Goal: Information Seeking & Learning: Compare options

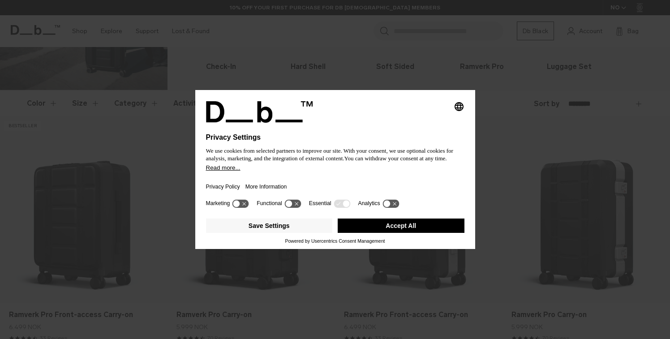
click at [389, 231] on button "Accept All" at bounding box center [401, 225] width 127 height 14
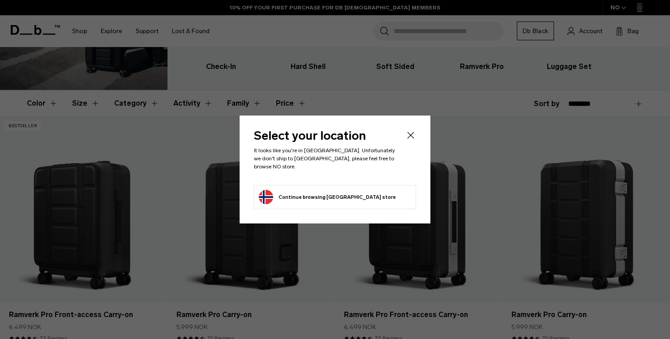
click at [412, 138] on icon "Close" at bounding box center [410, 135] width 11 height 11
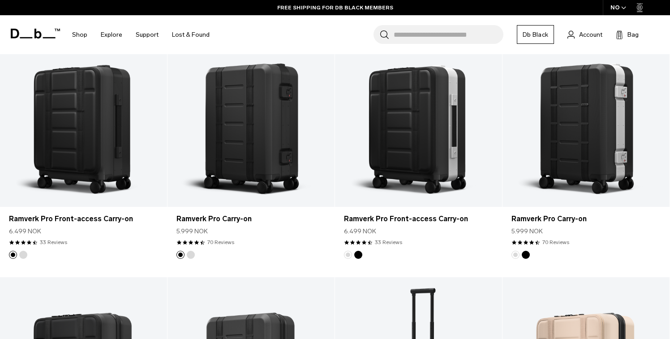
scroll to position [167, 0]
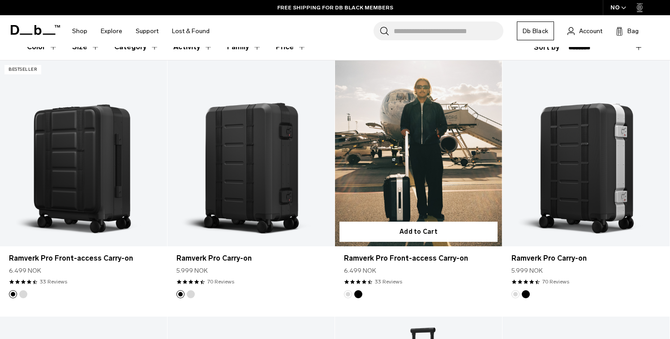
click at [437, 191] on link "Ramverk Pro Front-access Carry-on" at bounding box center [418, 152] width 167 height 185
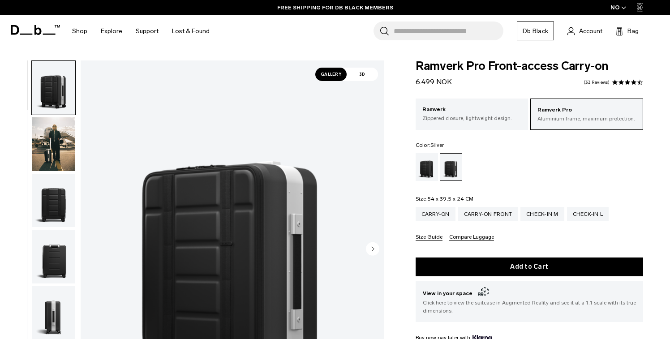
click at [364, 74] on span "3D" at bounding box center [362, 74] width 31 height 13
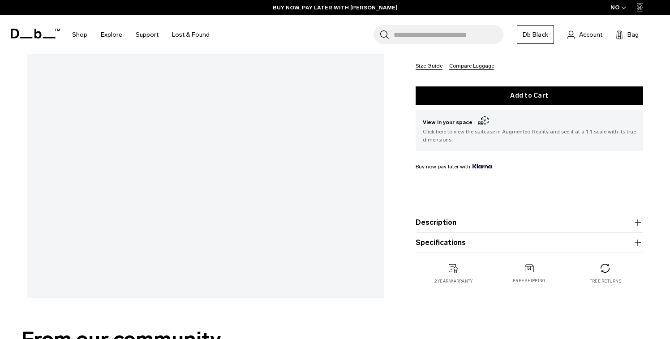
scroll to position [254, 0]
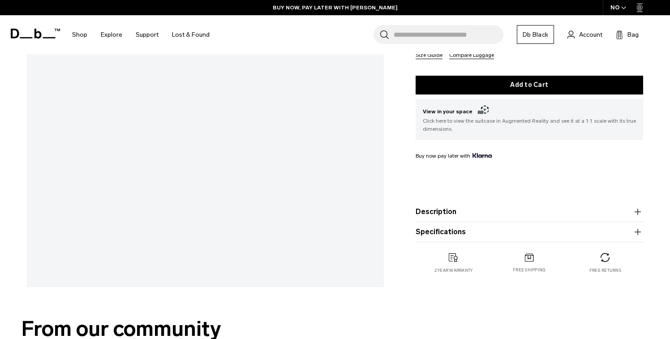
click at [454, 205] on product-accordion "Description Say hello to the new standard in travel. The triple award-winning R…" at bounding box center [528, 212] width 227 height 20
click at [450, 213] on button "Description" at bounding box center [528, 211] width 227 height 11
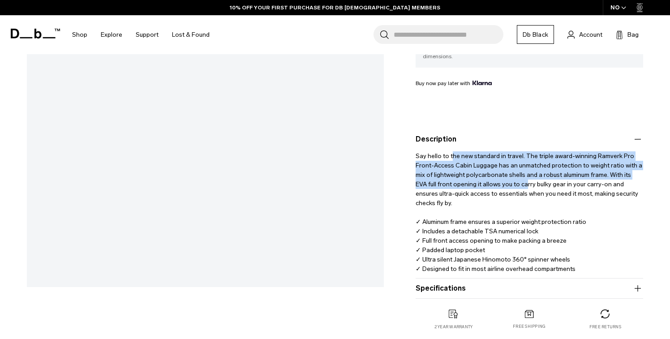
drag, startPoint x: 452, startPoint y: 158, endPoint x: 513, endPoint y: 185, distance: 66.3
click at [513, 185] on p "Say hello to the new standard in travel. The triple award-winning Ramverk Pro F…" at bounding box center [528, 209] width 227 height 129
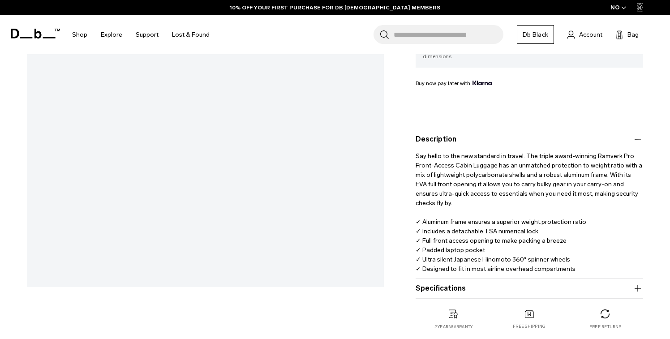
click at [509, 193] on p "Say hello to the new standard in travel. The triple award-winning Ramverk Pro F…" at bounding box center [528, 209] width 227 height 129
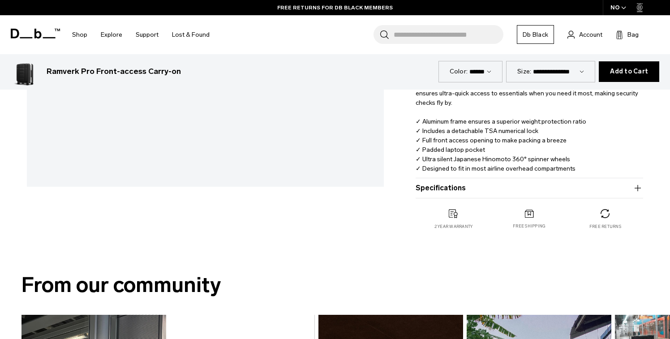
scroll to position [355, 0]
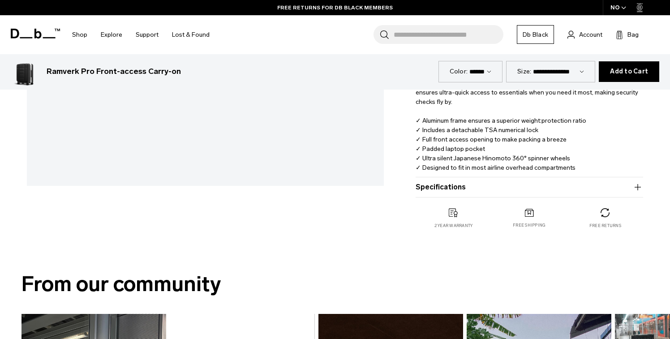
click at [506, 189] on button "Specifications" at bounding box center [528, 187] width 227 height 11
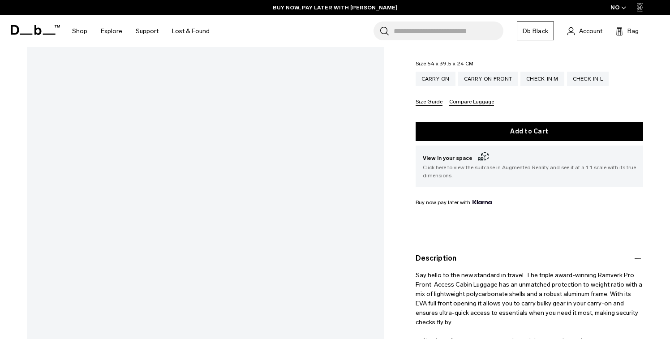
scroll to position [135, 0]
click at [393, 132] on div "Ramverk Pro Front-access Carry-on 6.499 NOK 4.4 star rating 33 Reviews Ramverk …" at bounding box center [529, 214] width 281 height 577
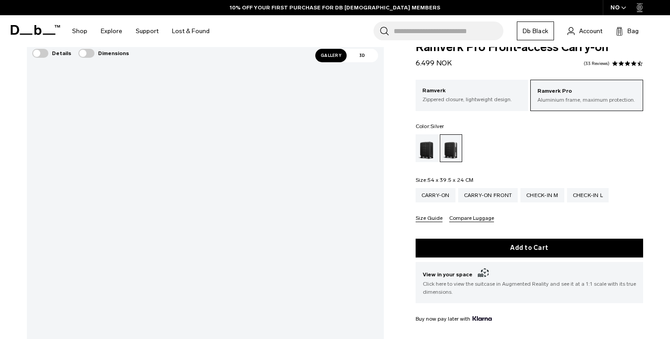
scroll to position [0, 0]
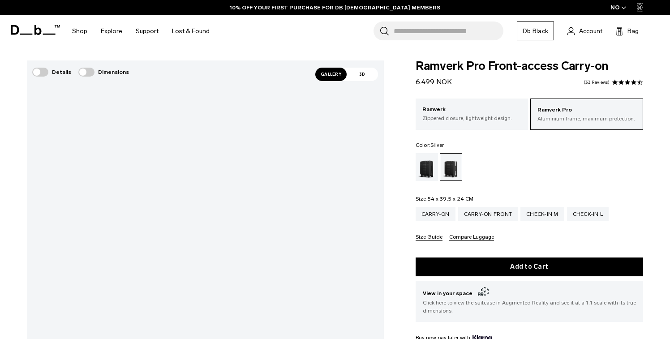
click at [334, 71] on span "Gallery" at bounding box center [330, 74] width 31 height 13
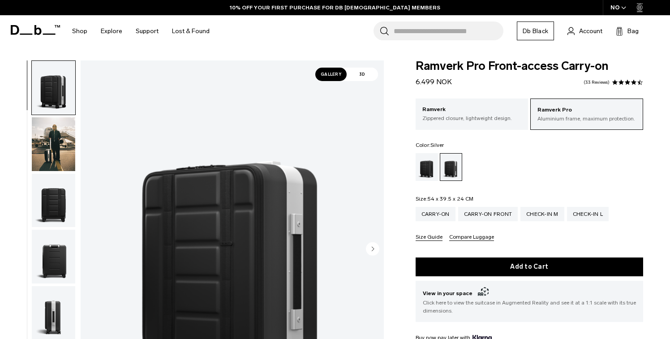
click at [62, 144] on img "button" at bounding box center [53, 144] width 43 height 54
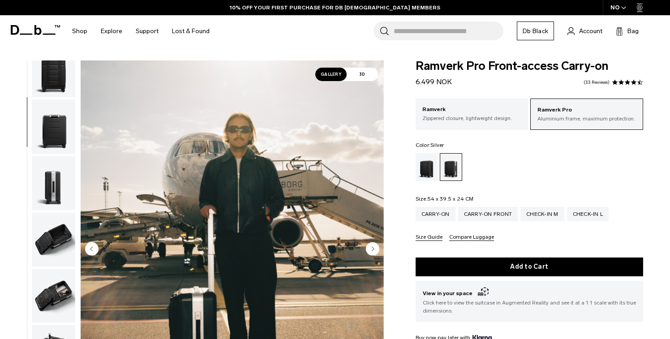
scroll to position [149, 0]
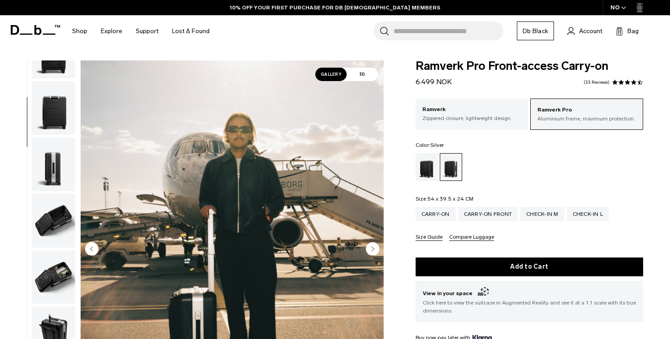
click at [56, 211] on img "button" at bounding box center [53, 221] width 43 height 54
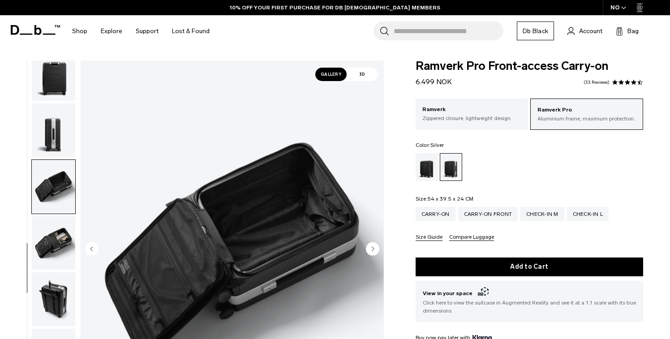
scroll to position [183, 0]
click at [53, 245] on img "button" at bounding box center [53, 243] width 43 height 54
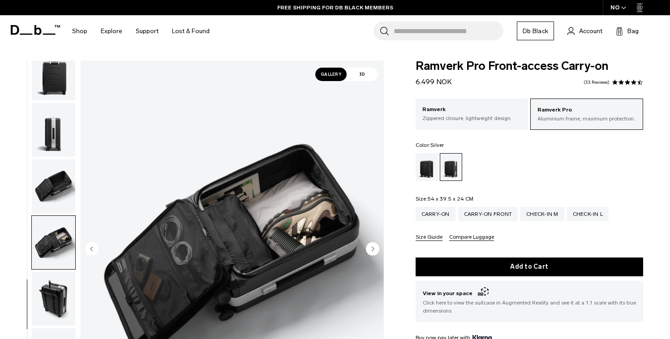
click at [58, 193] on img "button" at bounding box center [53, 186] width 43 height 54
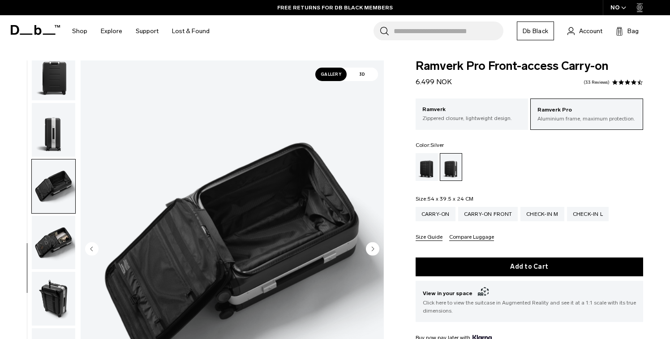
click at [52, 232] on img "button" at bounding box center [53, 243] width 43 height 54
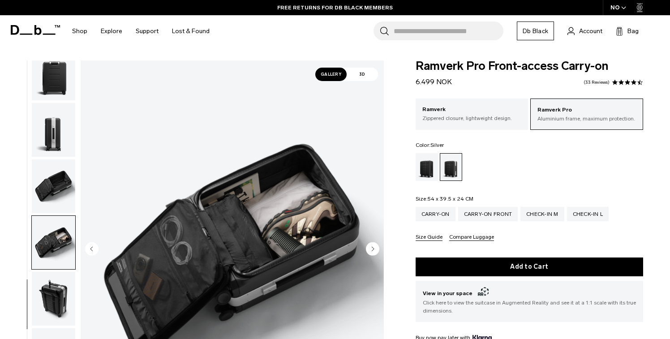
click at [57, 190] on img "button" at bounding box center [53, 186] width 43 height 54
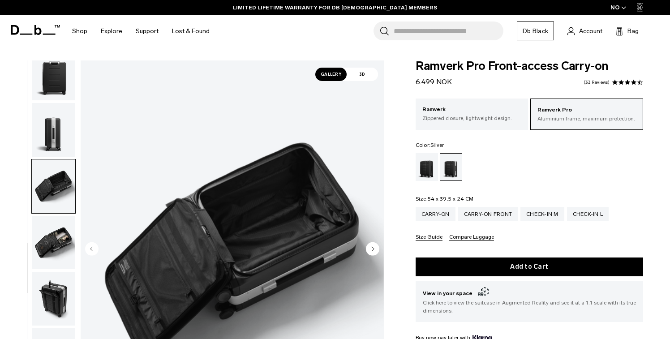
click at [48, 304] on img "button" at bounding box center [53, 299] width 43 height 54
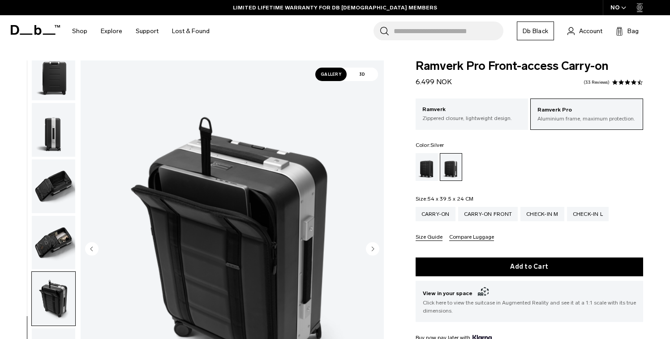
click at [59, 242] on img "button" at bounding box center [53, 243] width 43 height 54
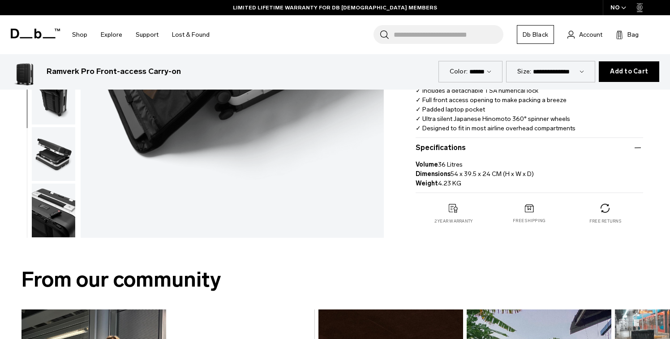
scroll to position [398, 0]
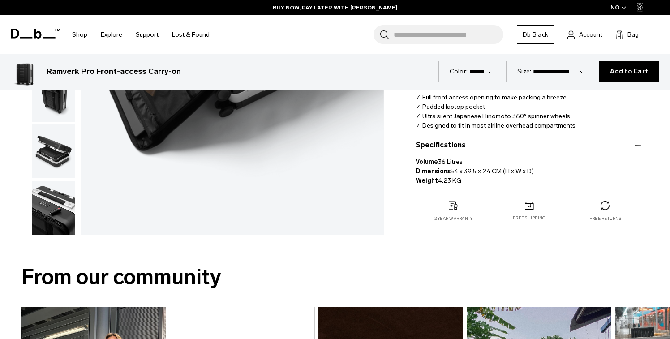
drag, startPoint x: 179, startPoint y: 71, endPoint x: 47, endPoint y: 73, distance: 132.1
click at [47, 73] on div "Ramverk Pro Front-access Carry-on 6.499 NOK" at bounding box center [234, 72] width 374 height 12
copy h3 "Ramverk Pro Front-access Carry-on"
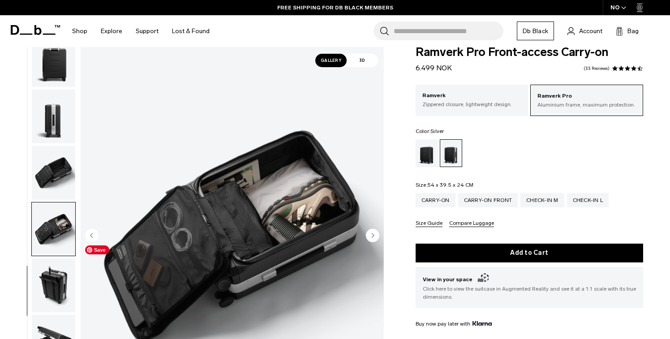
scroll to position [0, 0]
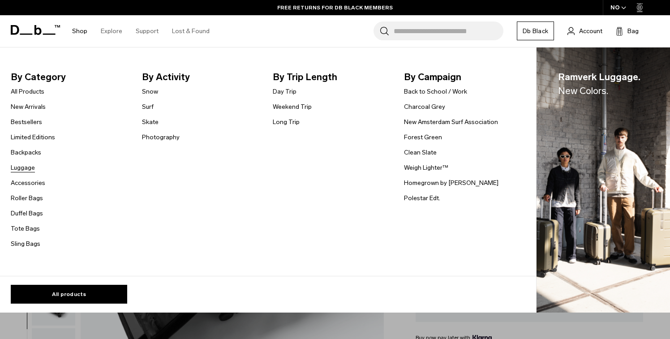
click at [27, 168] on link "Luggage" at bounding box center [23, 167] width 24 height 9
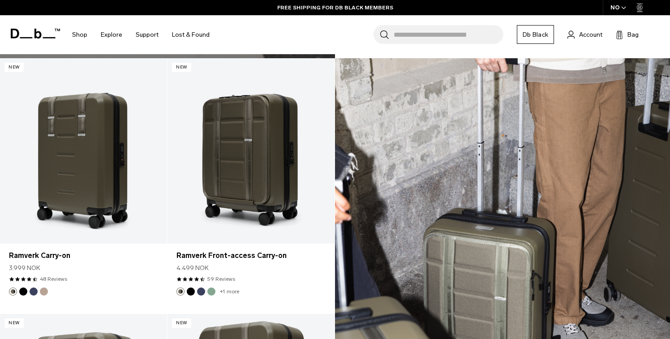
scroll to position [1227, 0]
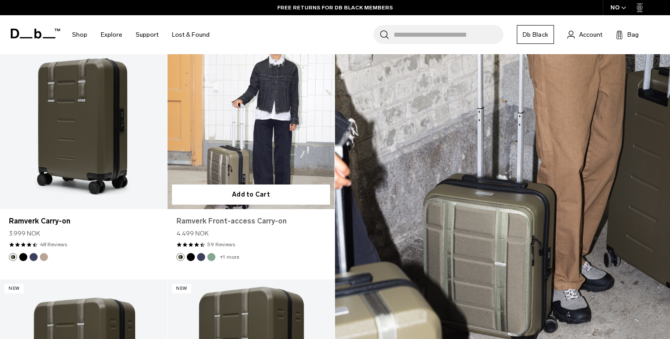
click at [229, 221] on link "Ramverk Front-access Carry-on" at bounding box center [250, 221] width 149 height 11
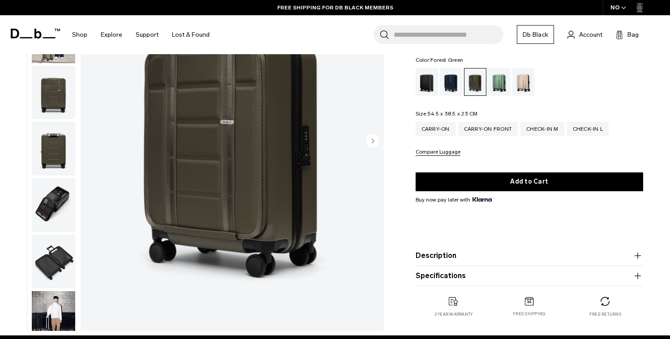
scroll to position [113, 0]
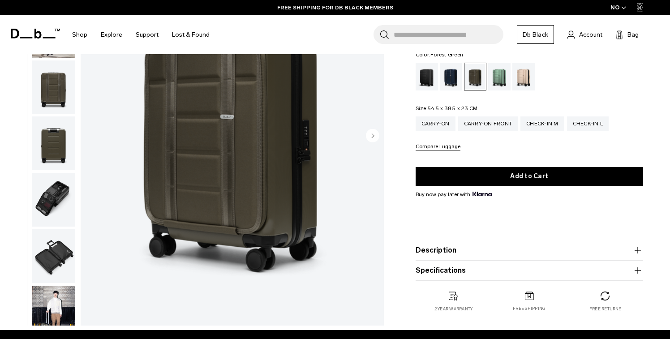
click at [447, 249] on button "Description" at bounding box center [528, 250] width 227 height 11
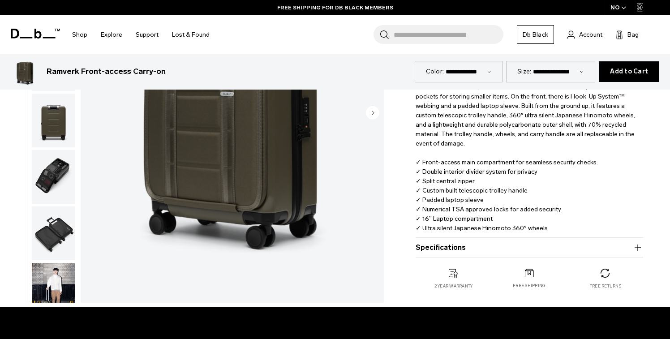
scroll to position [333, 0]
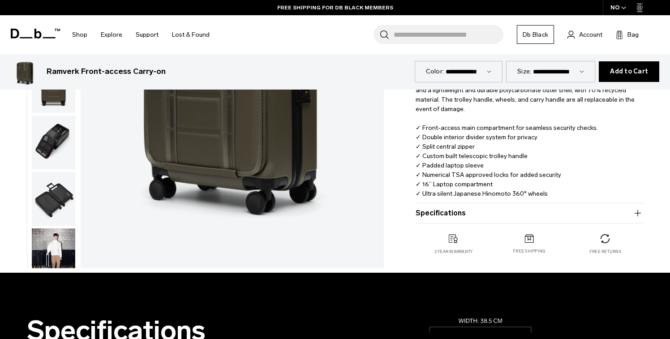
click at [446, 210] on button "Specifications" at bounding box center [528, 213] width 227 height 11
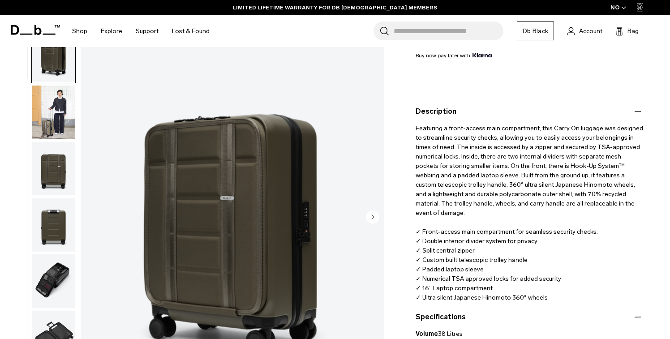
scroll to position [222, 0]
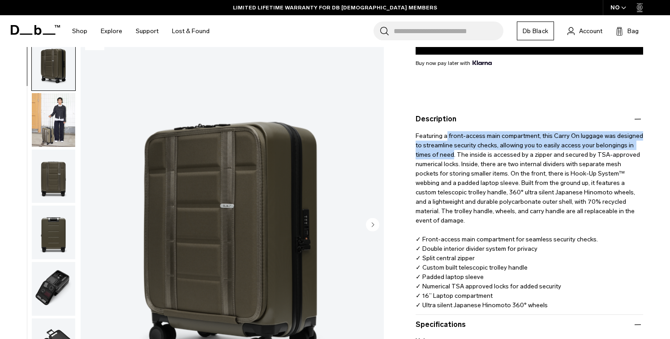
drag, startPoint x: 447, startPoint y: 135, endPoint x: 452, endPoint y: 154, distance: 20.0
click at [452, 154] on span "Featuring a front-access main compartment, this Carry On luggage was designed t…" at bounding box center [529, 225] width 229 height 186
click at [49, 290] on img "button" at bounding box center [53, 289] width 43 height 54
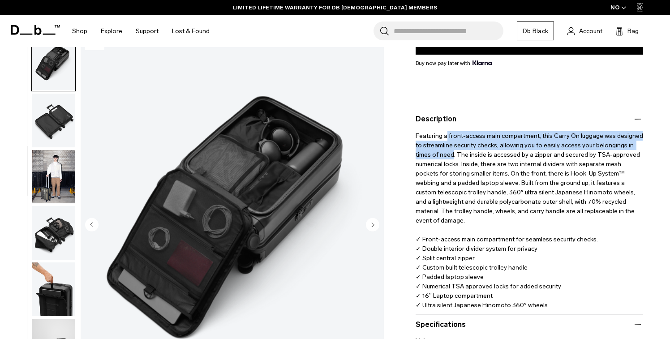
scroll to position [225, 0]
click at [48, 243] on img "button" at bounding box center [53, 233] width 43 height 54
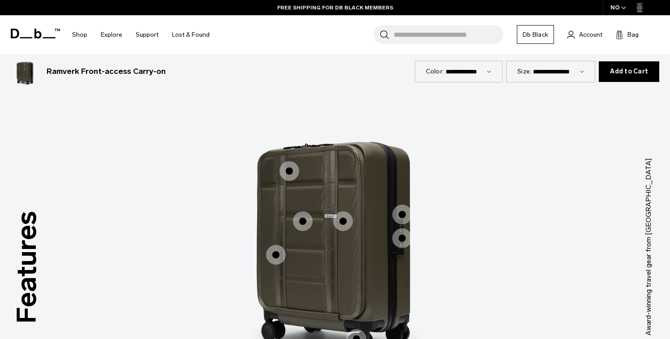
scroll to position [953, 0]
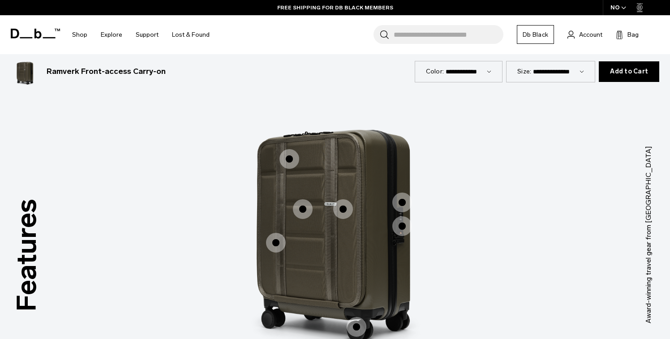
click at [347, 207] on span "1 / 3" at bounding box center [343, 209] width 20 height 20
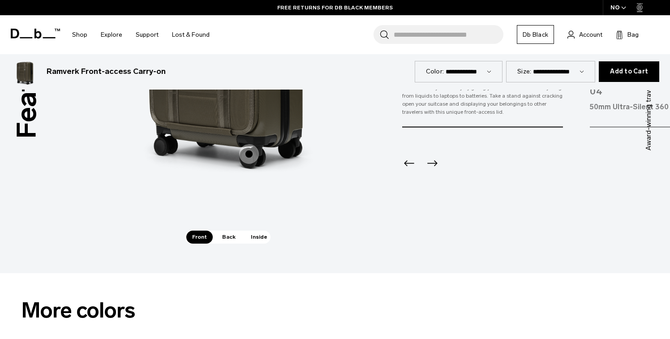
scroll to position [1164, 0]
